Goal: Find specific page/section: Find specific page/section

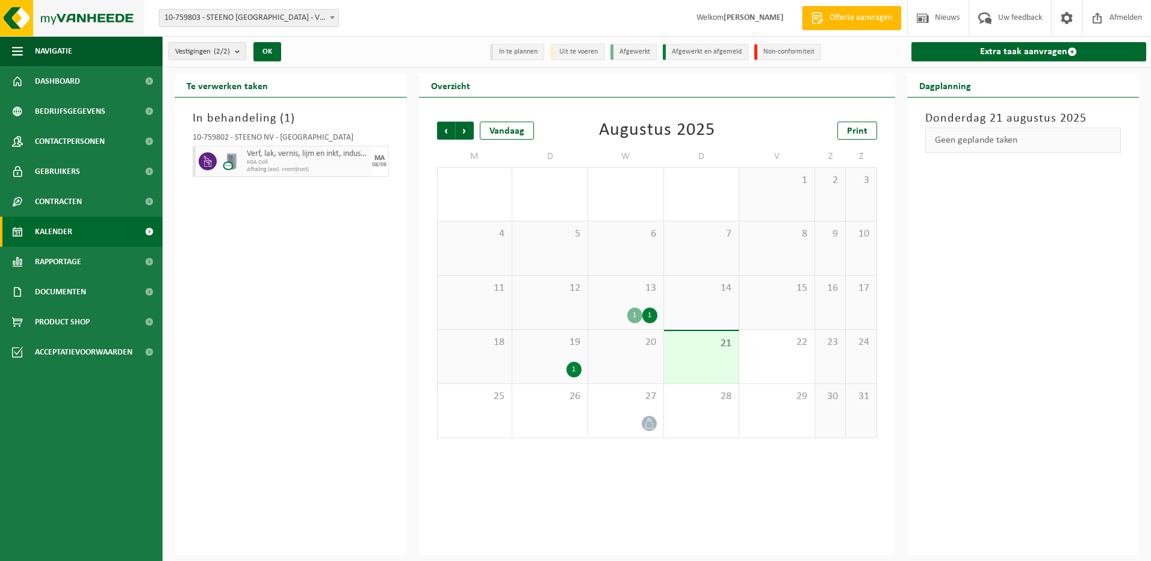
click at [49, 13] on img at bounding box center [72, 18] width 145 height 36
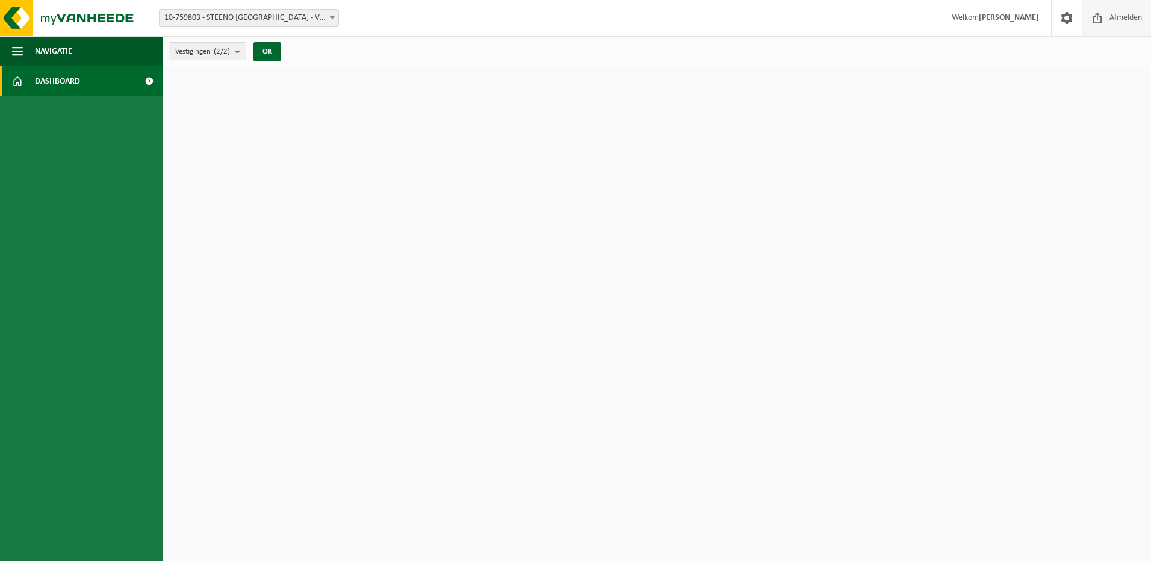
click at [1113, 20] on span "Afmelden" at bounding box center [1126, 18] width 39 height 36
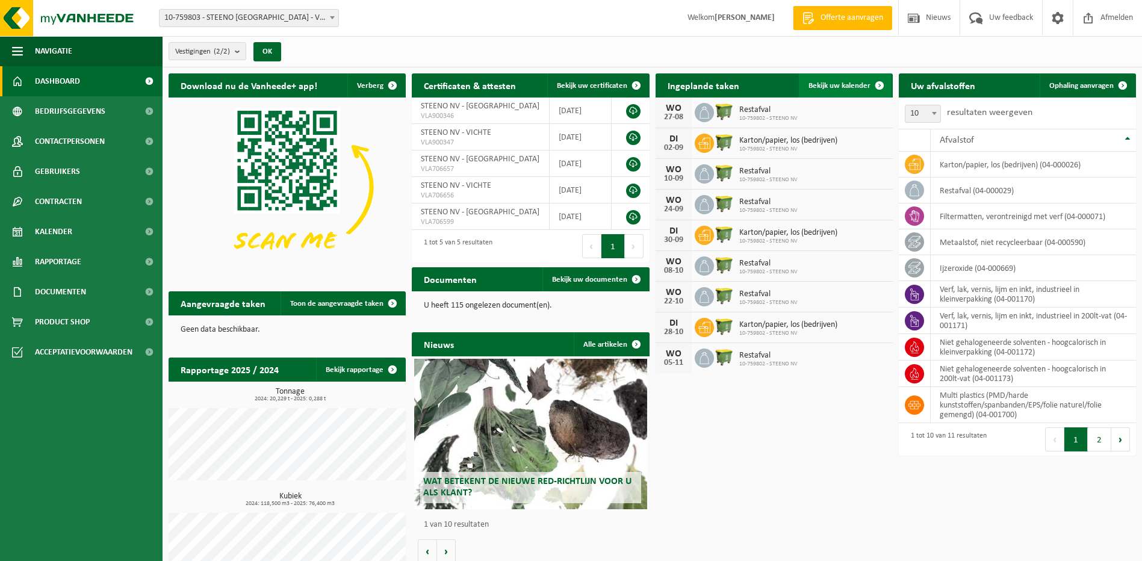
click at [821, 83] on span "Bekijk uw kalender" at bounding box center [840, 86] width 62 height 8
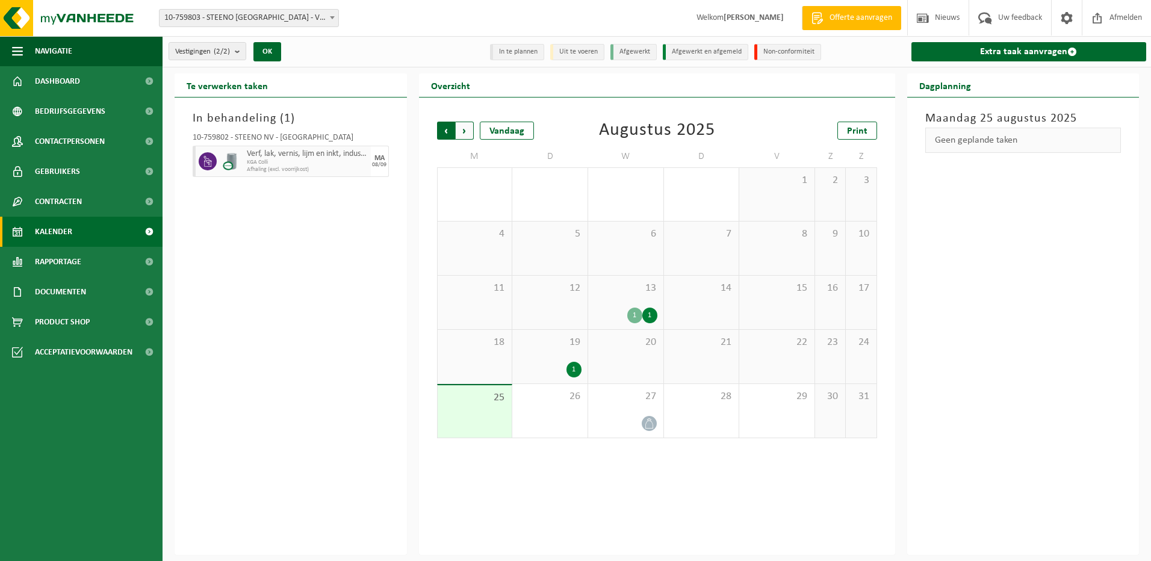
click at [469, 131] on span "Volgende" at bounding box center [465, 131] width 18 height 18
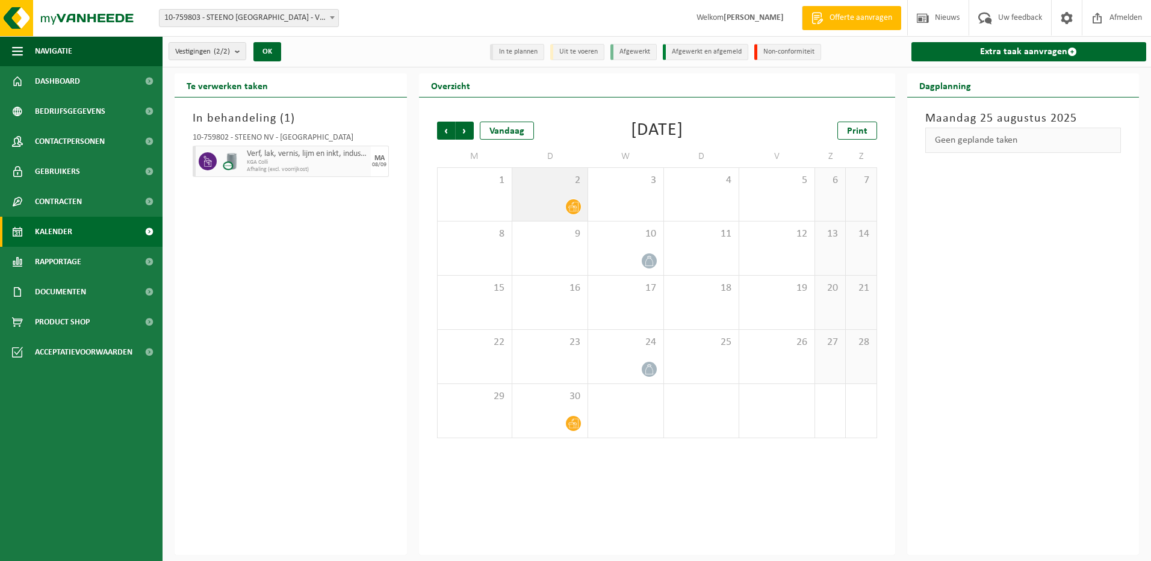
click at [562, 201] on div at bounding box center [549, 207] width 63 height 16
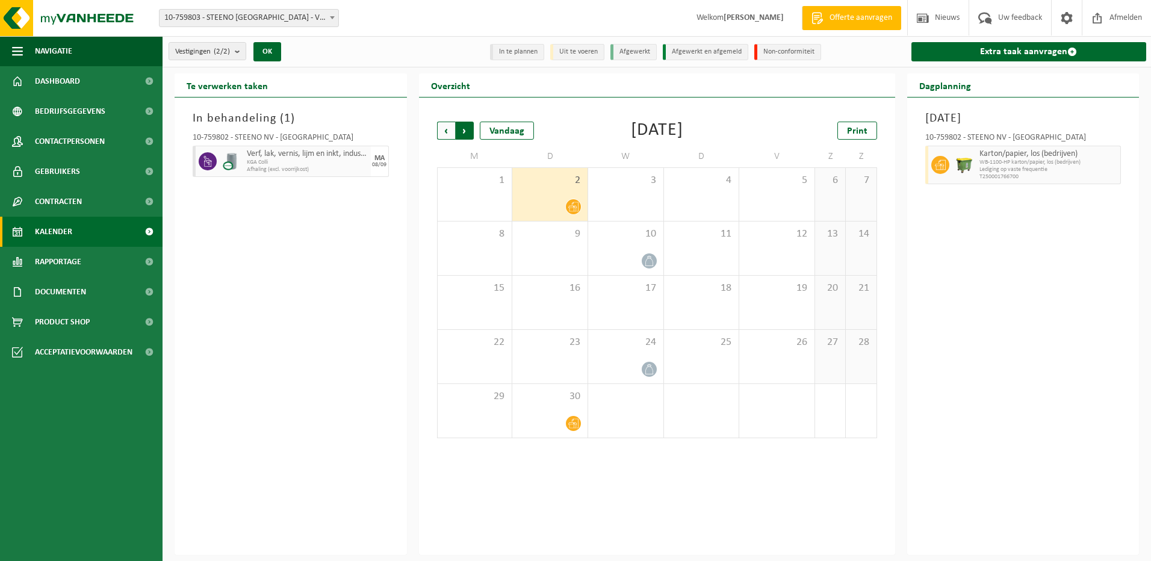
click at [443, 131] on span "Vorige" at bounding box center [446, 131] width 18 height 18
